Goal: Book appointment/travel/reservation

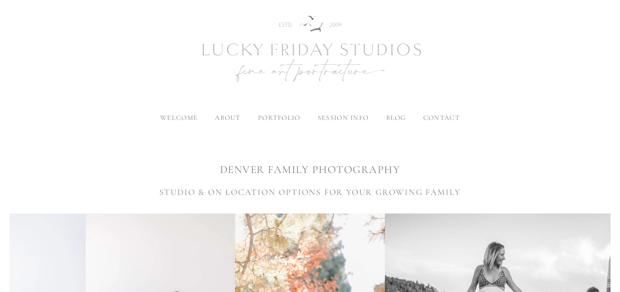
scroll to position [20, 0]
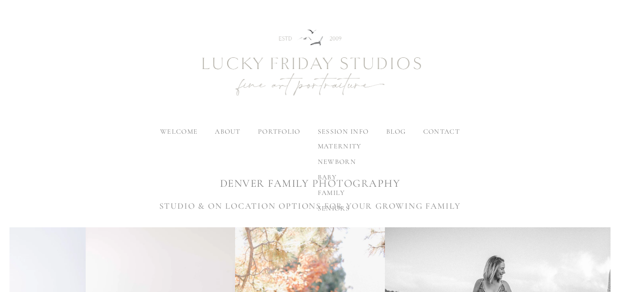
click at [341, 134] on label "session info" at bounding box center [343, 131] width 51 height 9
click at [0, 0] on input "session info" at bounding box center [0, 0] width 0 height 0
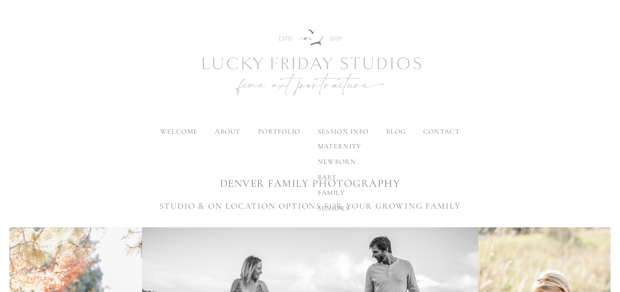
click at [331, 193] on span "family" at bounding box center [332, 192] width 28 height 9
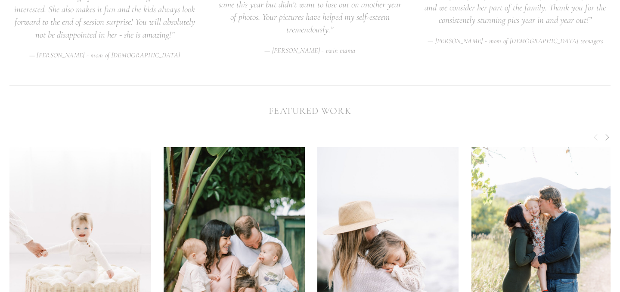
scroll to position [2232, 0]
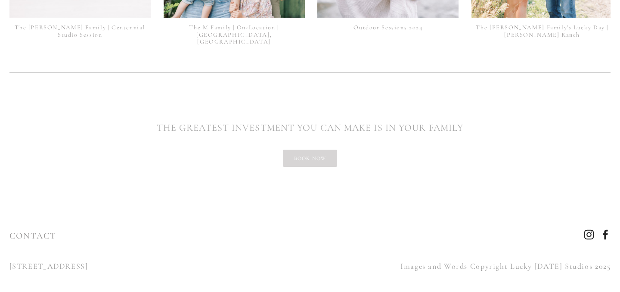
click at [310, 149] on link "book now" at bounding box center [310, 157] width 55 height 17
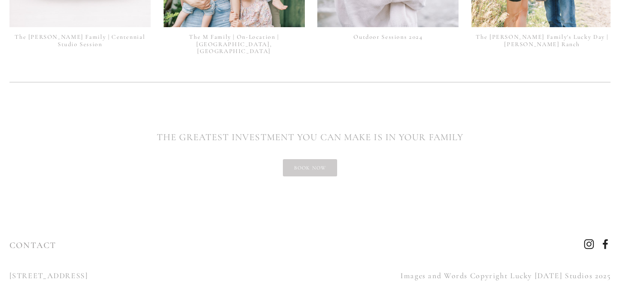
scroll to position [2232, 0]
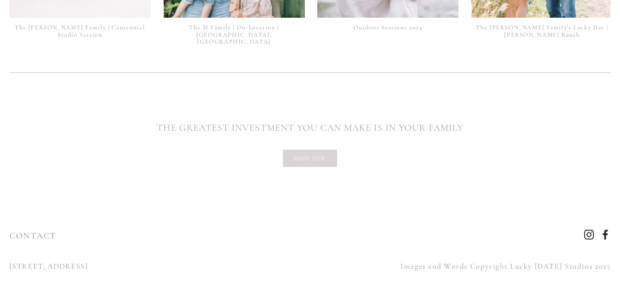
click at [305, 155] on link "book now" at bounding box center [310, 157] width 55 height 17
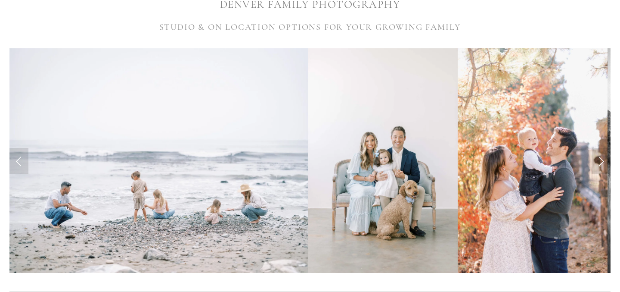
scroll to position [217, 0]
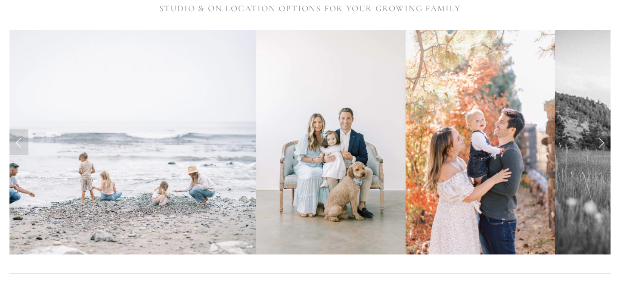
click at [176, 186] on img at bounding box center [106, 142] width 299 height 224
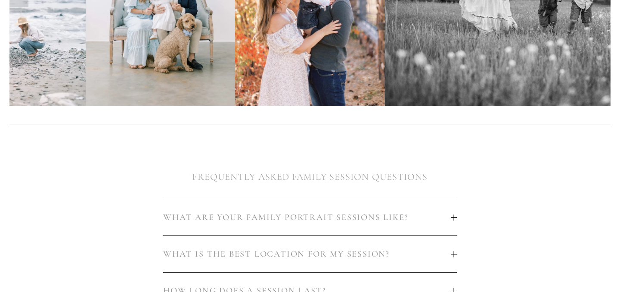
scroll to position [0, 0]
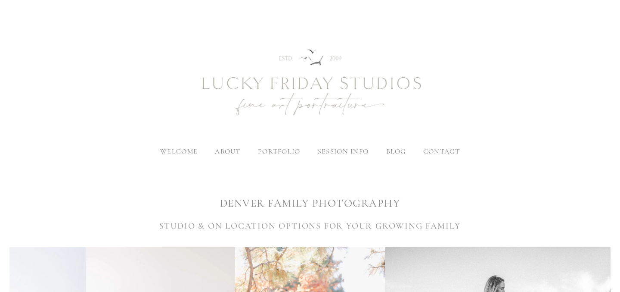
click at [269, 81] on img at bounding box center [310, 83] width 310 height 129
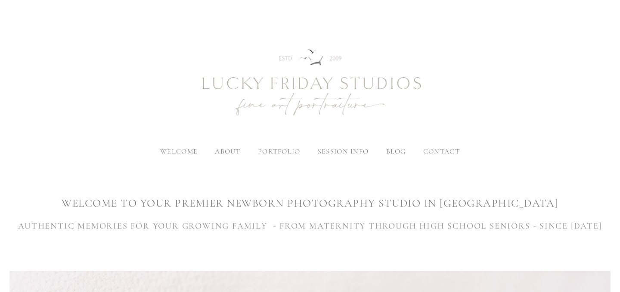
click at [445, 155] on span "contact" at bounding box center [441, 151] width 37 height 9
